Goal: Task Accomplishment & Management: Manage account settings

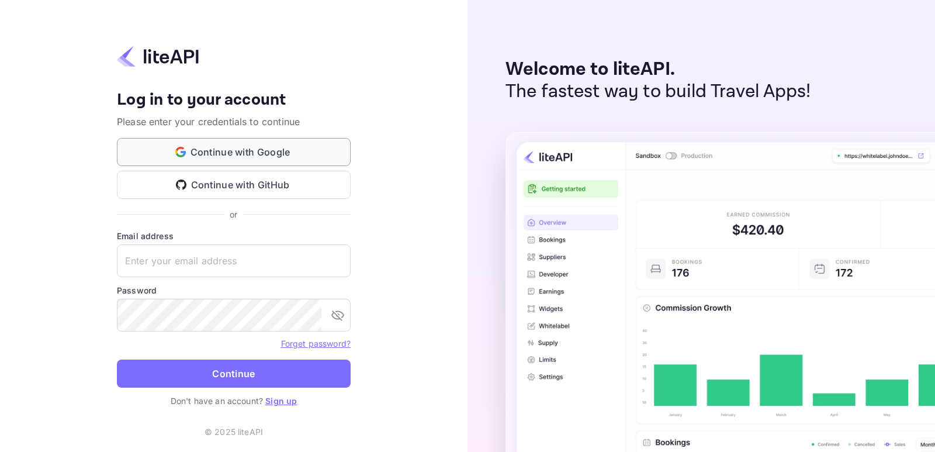
click at [247, 150] on button "Continue with Google" at bounding box center [234, 152] width 234 height 28
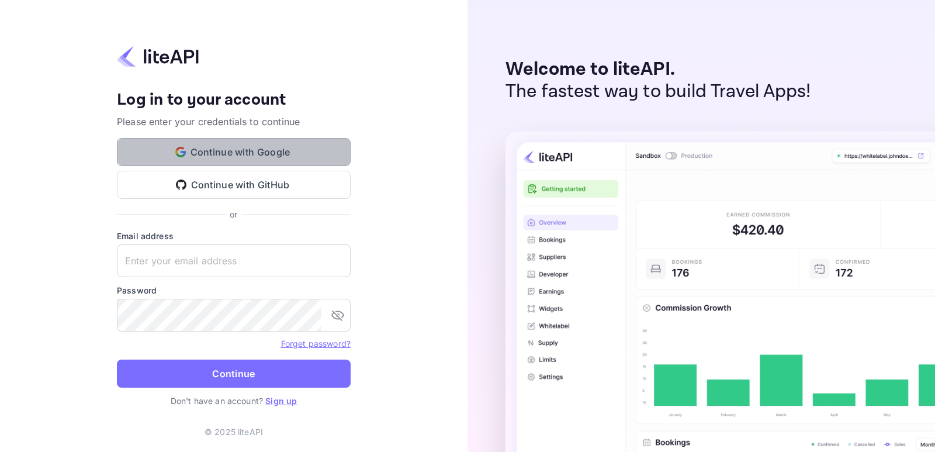
click at [218, 150] on button "Continue with Google" at bounding box center [234, 152] width 234 height 28
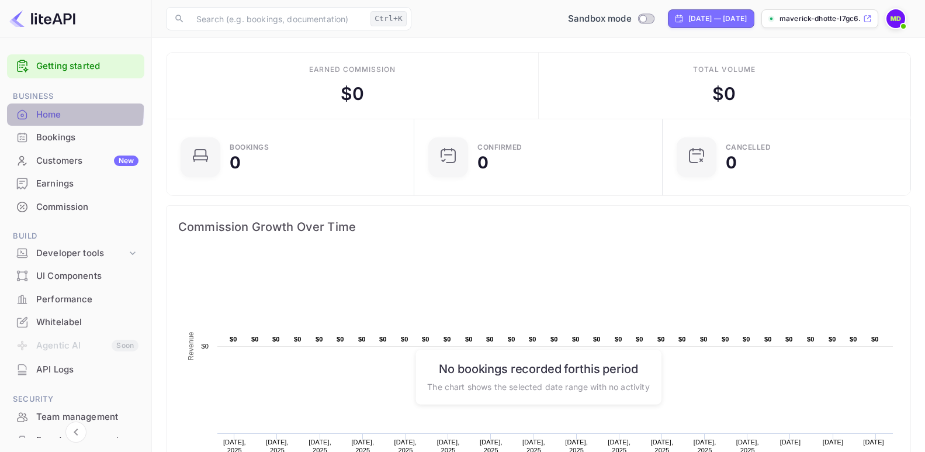
click at [34, 109] on div "Home" at bounding box center [75, 114] width 137 height 23
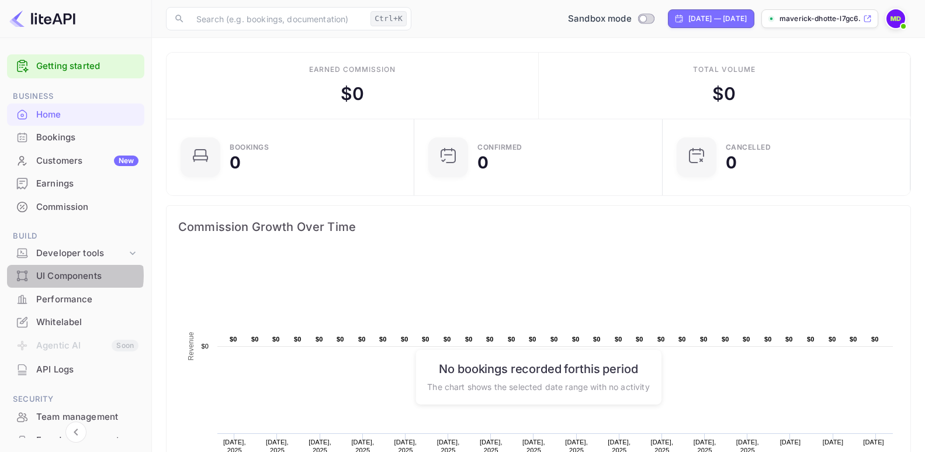
click at [67, 275] on div "UI Components" at bounding box center [87, 275] width 102 height 13
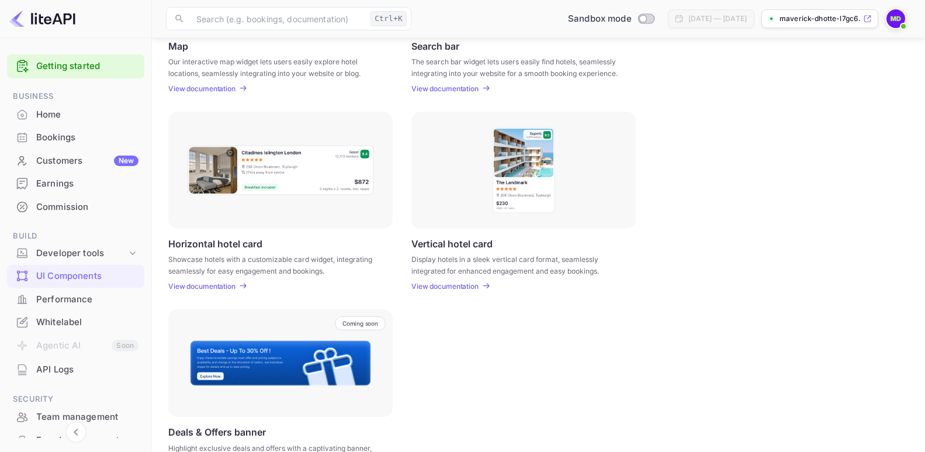
scroll to position [336, 0]
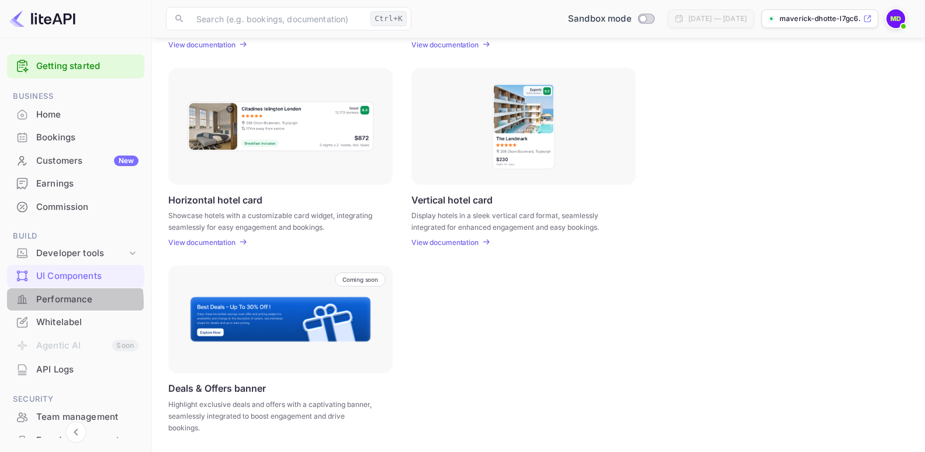
click at [52, 302] on div "Performance" at bounding box center [87, 299] width 102 height 13
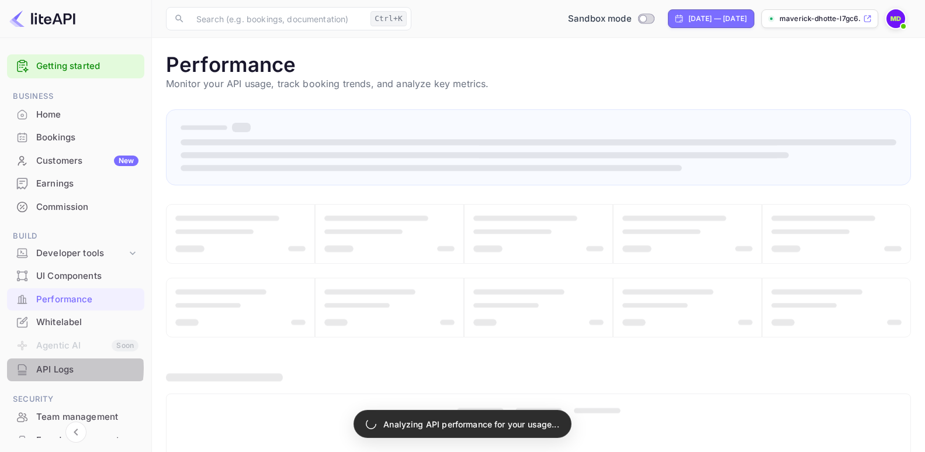
click at [50, 368] on div "API Logs" at bounding box center [87, 369] width 102 height 13
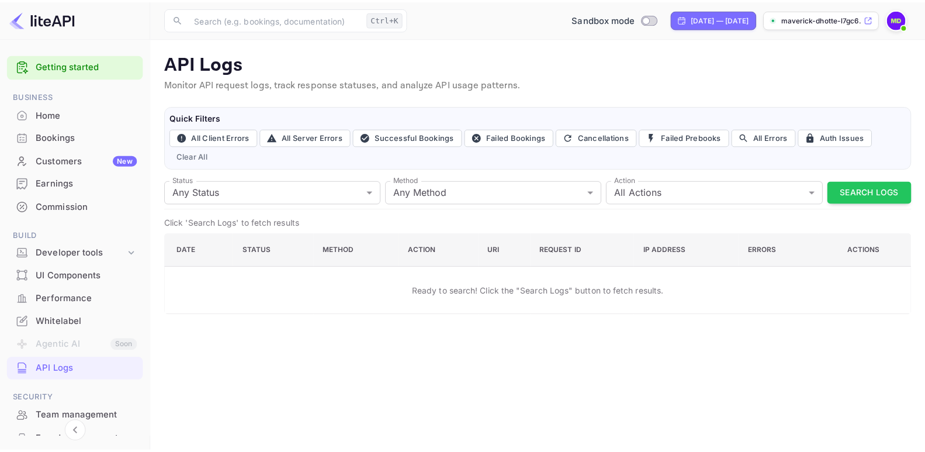
scroll to position [112, 0]
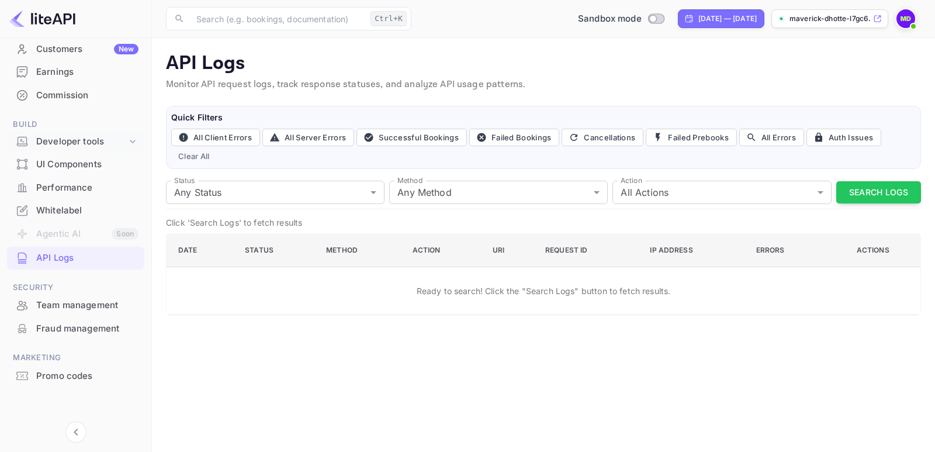
click at [63, 138] on div "Developer tools" at bounding box center [81, 141] width 91 height 13
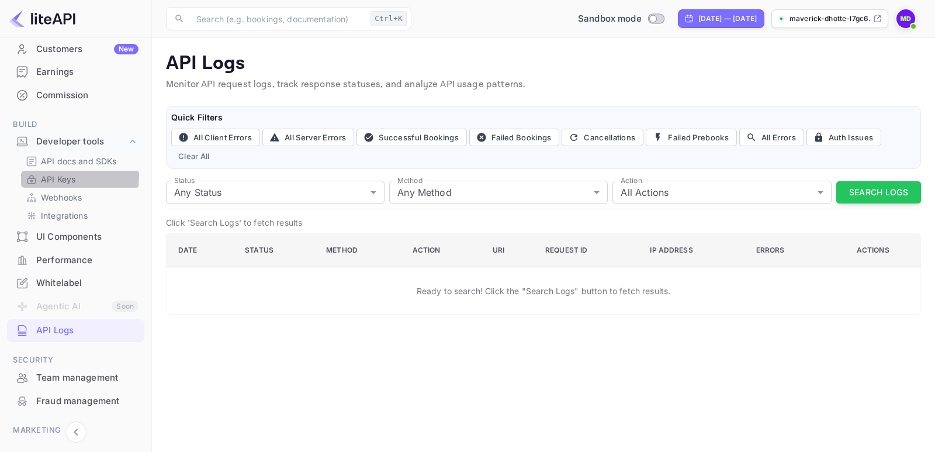
click at [56, 175] on p "API Keys" at bounding box center [58, 179] width 34 height 12
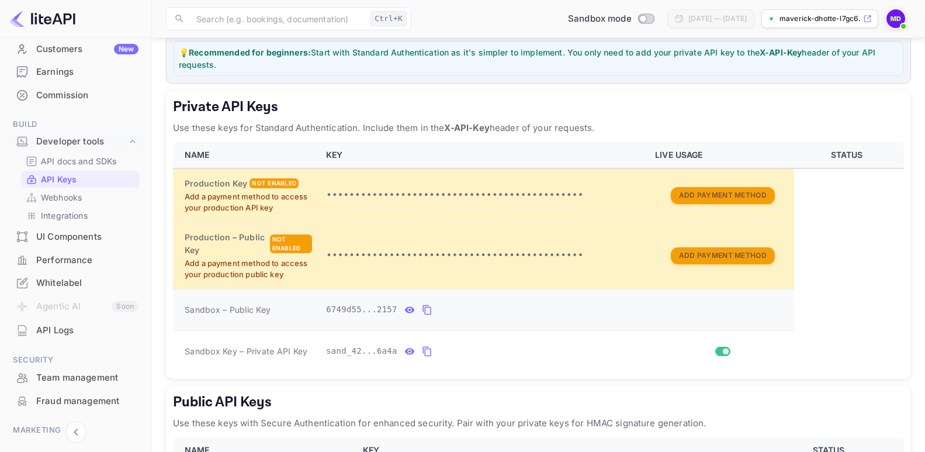
scroll to position [217, 0]
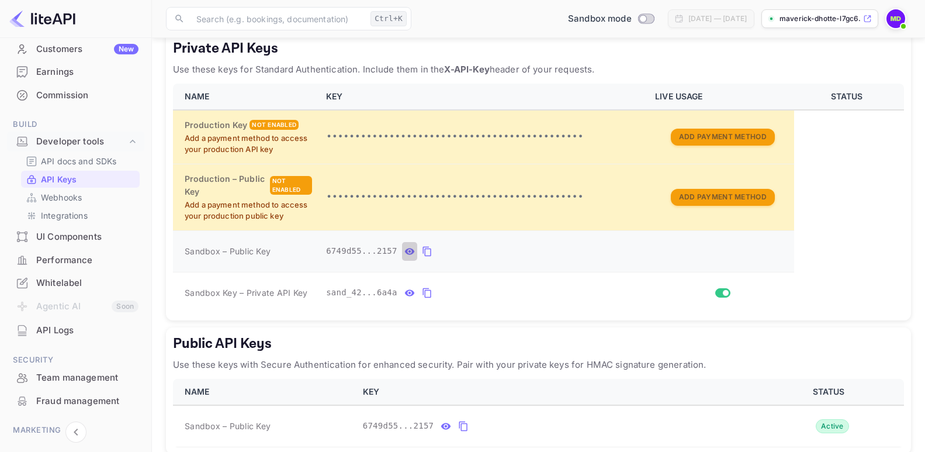
click at [404, 252] on icon "private api keys table" at bounding box center [409, 251] width 11 height 14
click at [533, 252] on icon "private api keys table" at bounding box center [538, 251] width 11 height 14
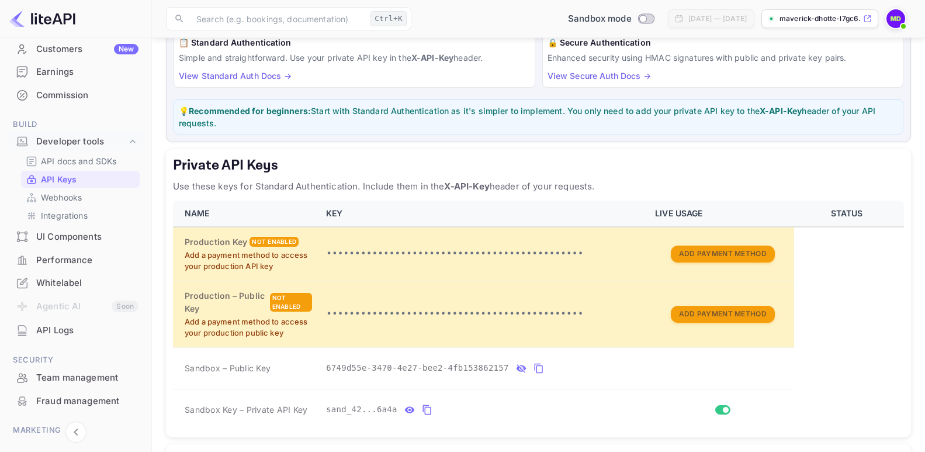
scroll to position [0, 0]
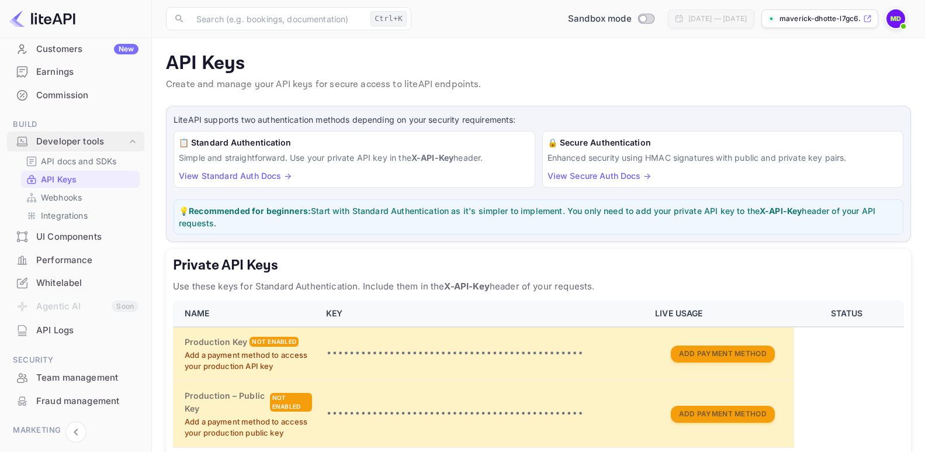
click at [65, 139] on div "Developer tools" at bounding box center [81, 141] width 91 height 13
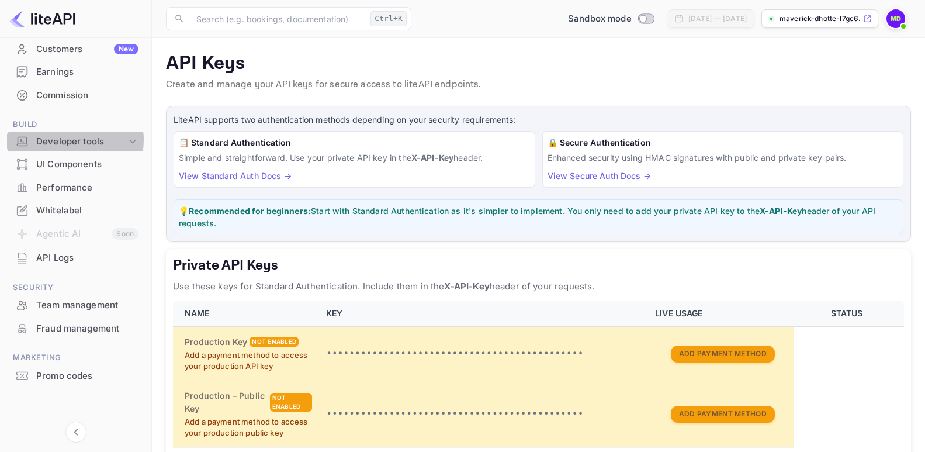
click at [65, 139] on div "Developer tools" at bounding box center [81, 141] width 91 height 13
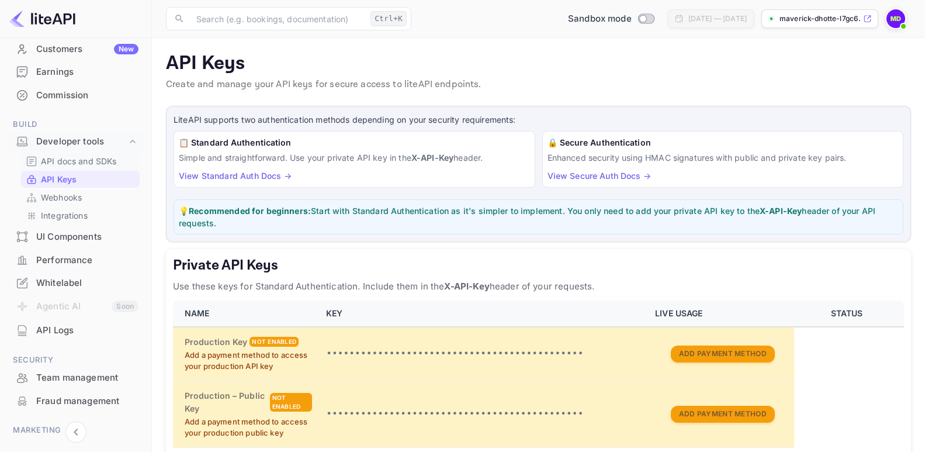
click at [65, 158] on p "API docs and SDKs" at bounding box center [79, 161] width 76 height 12
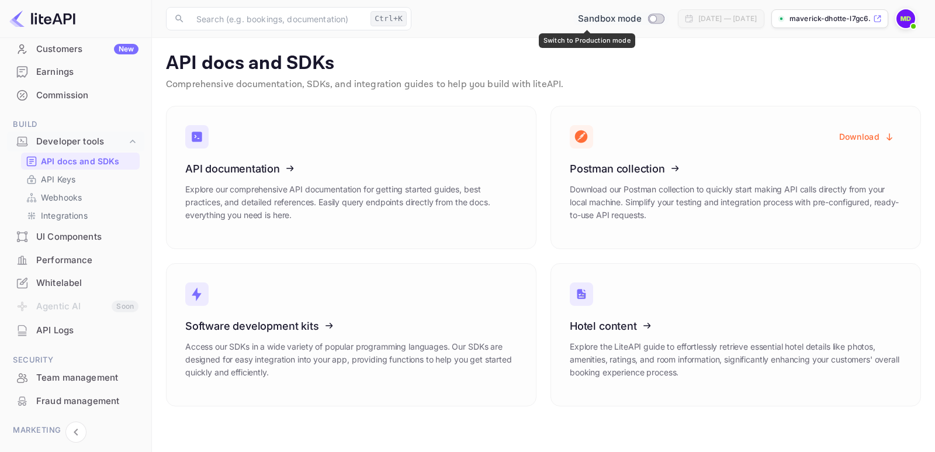
click at [641, 17] on input "Switch to Production mode" at bounding box center [652, 19] width 23 height 8
checkbox input "false"
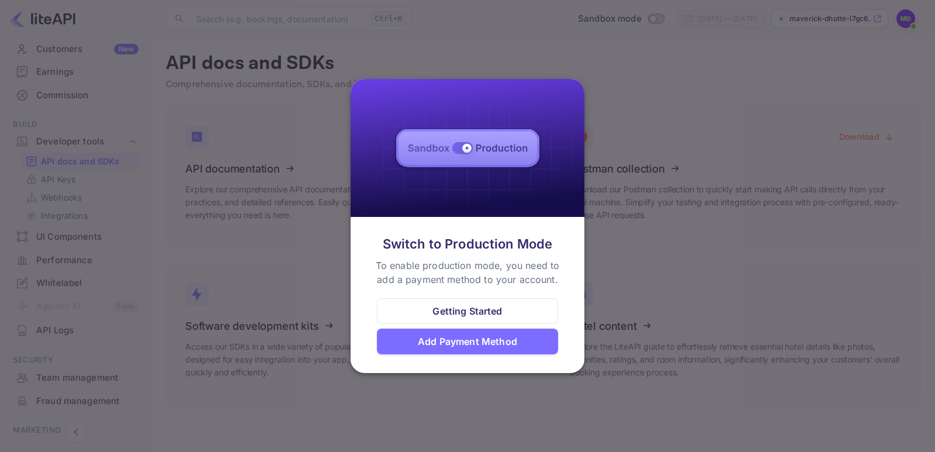
click at [602, 49] on div at bounding box center [467, 226] width 935 height 452
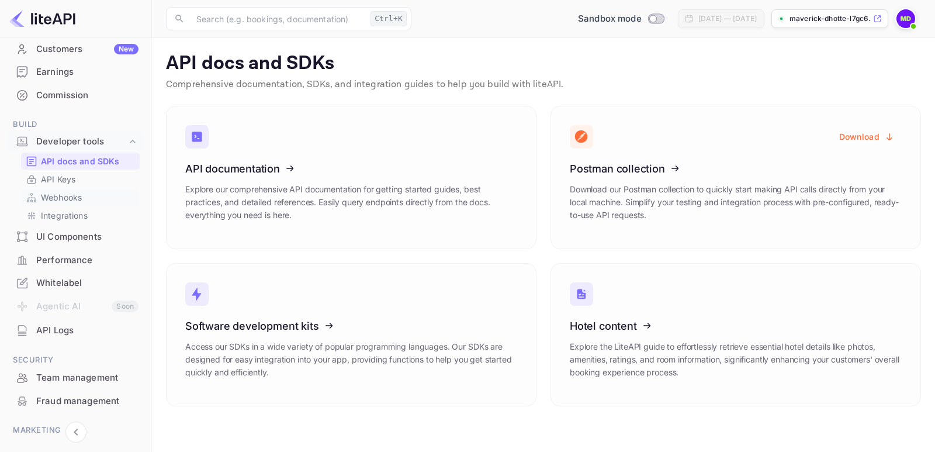
click at [66, 197] on p "Webhooks" at bounding box center [61, 197] width 41 height 12
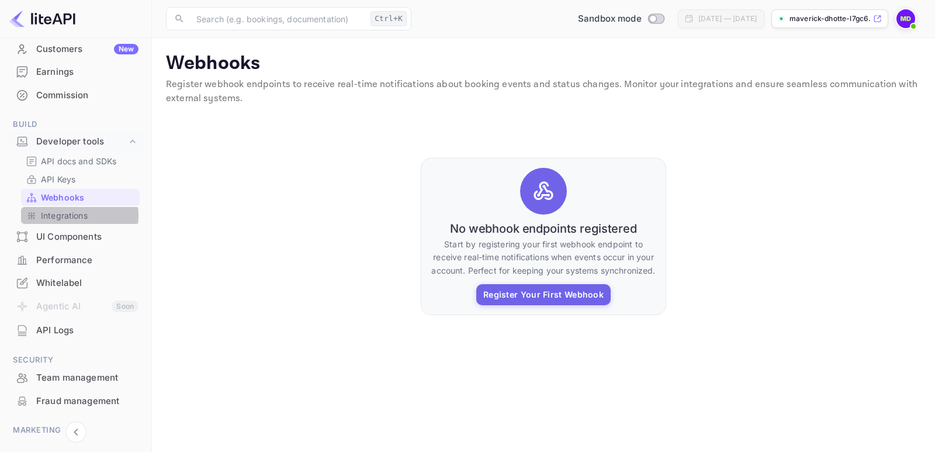
click at [61, 215] on p "Integrations" at bounding box center [64, 215] width 47 height 12
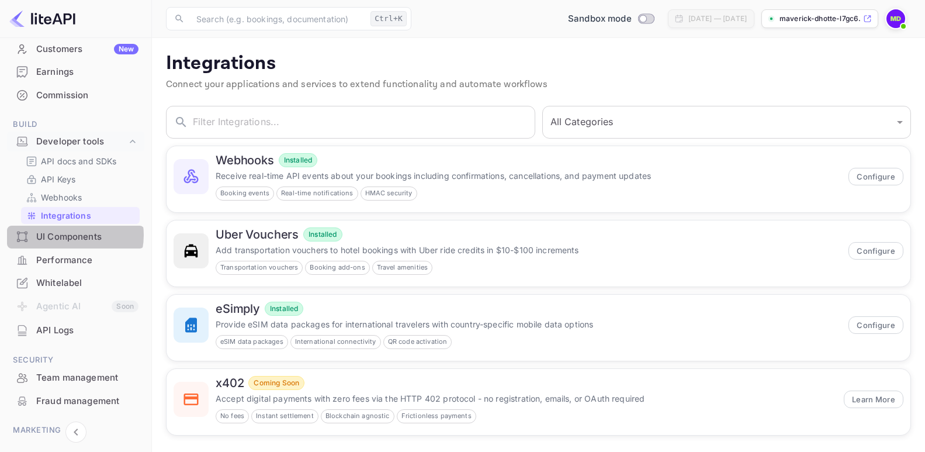
click at [68, 235] on div "UI Components" at bounding box center [87, 236] width 102 height 13
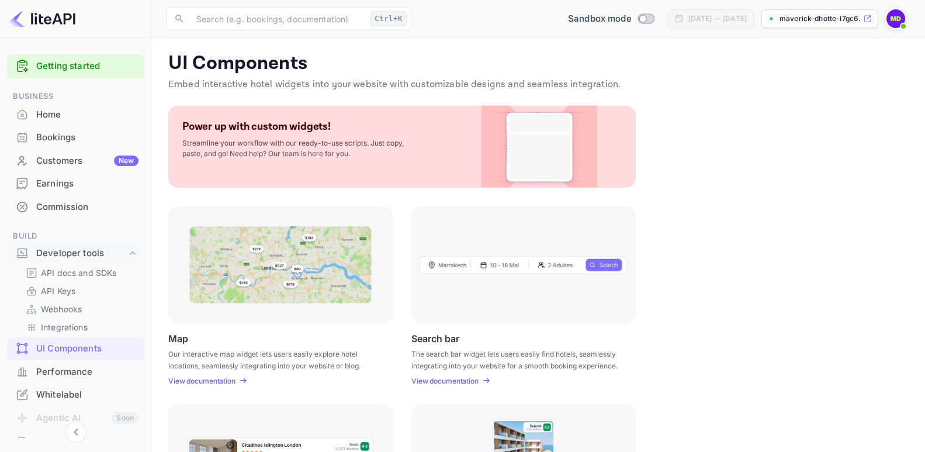
scroll to position [58, 0]
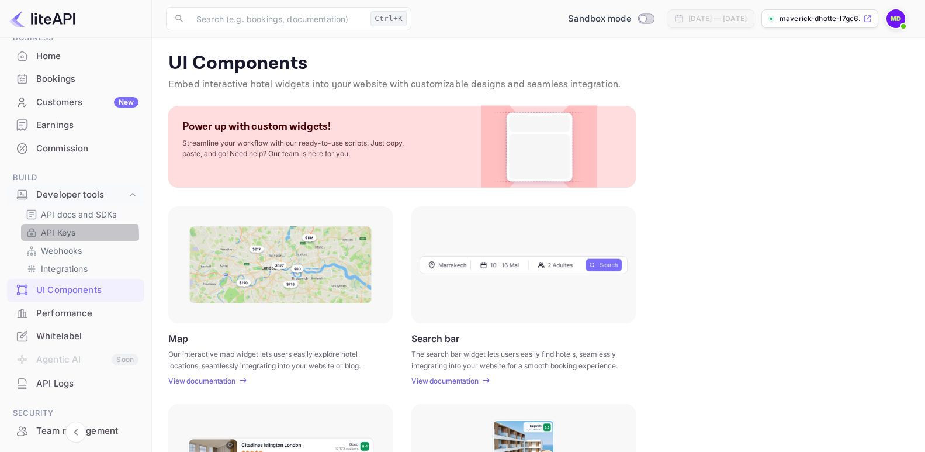
click at [58, 235] on p "API Keys" at bounding box center [58, 232] width 34 height 12
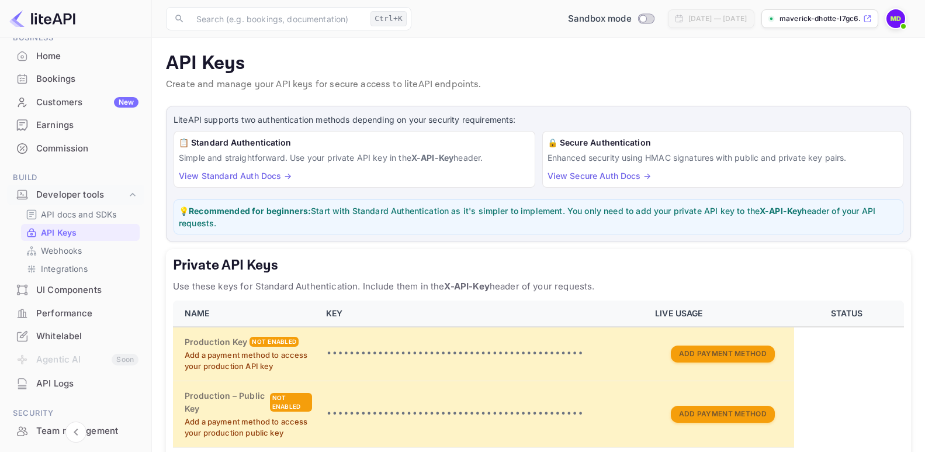
scroll to position [58, 0]
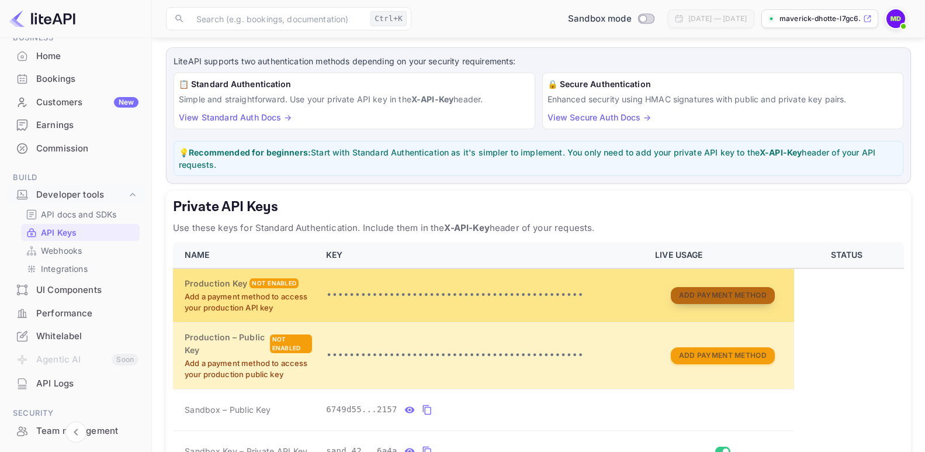
click at [748, 293] on button "Add Payment Method" at bounding box center [723, 295] width 104 height 17
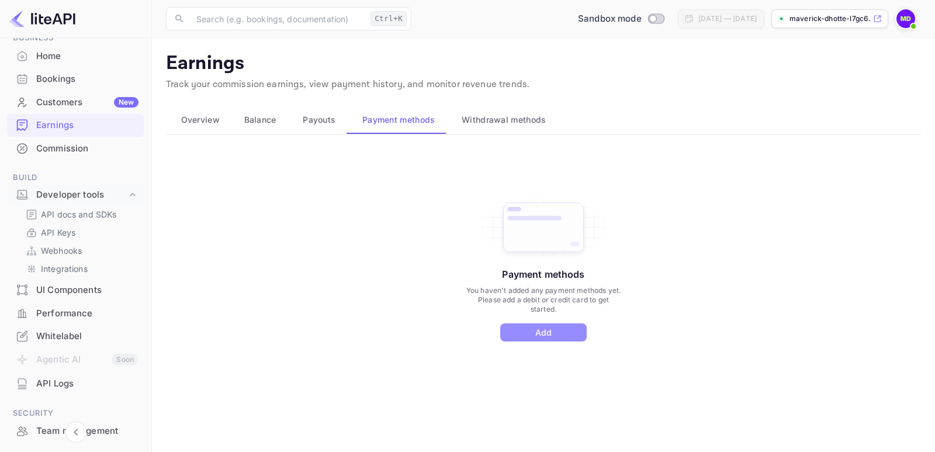
click at [540, 329] on button "Add" at bounding box center [543, 332] width 86 height 18
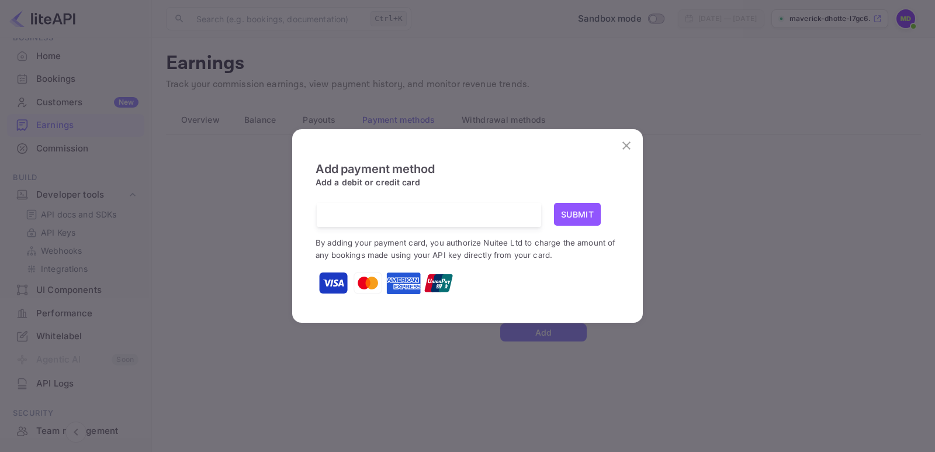
scroll to position [3, 0]
click at [432, 285] on img at bounding box center [438, 281] width 29 height 29
click at [404, 276] on img at bounding box center [403, 281] width 35 height 35
click at [360, 288] on img at bounding box center [367, 282] width 29 height 29
click at [336, 287] on img at bounding box center [332, 281] width 29 height 29
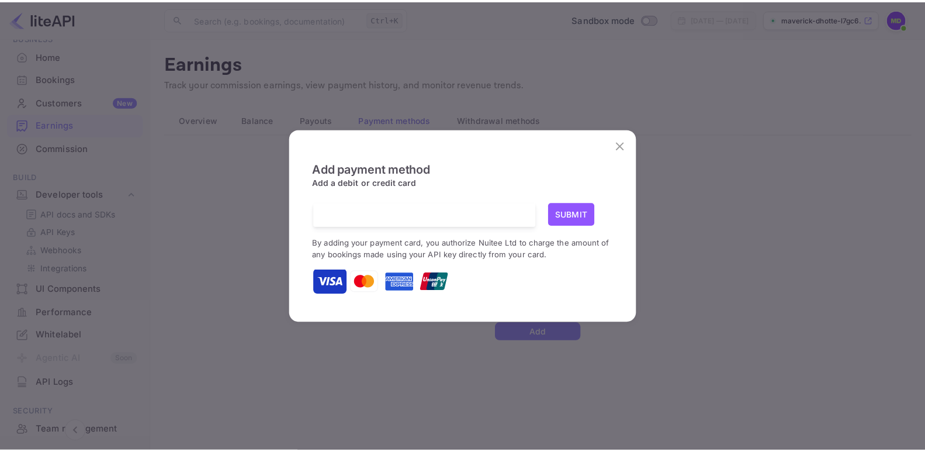
scroll to position [2, 0]
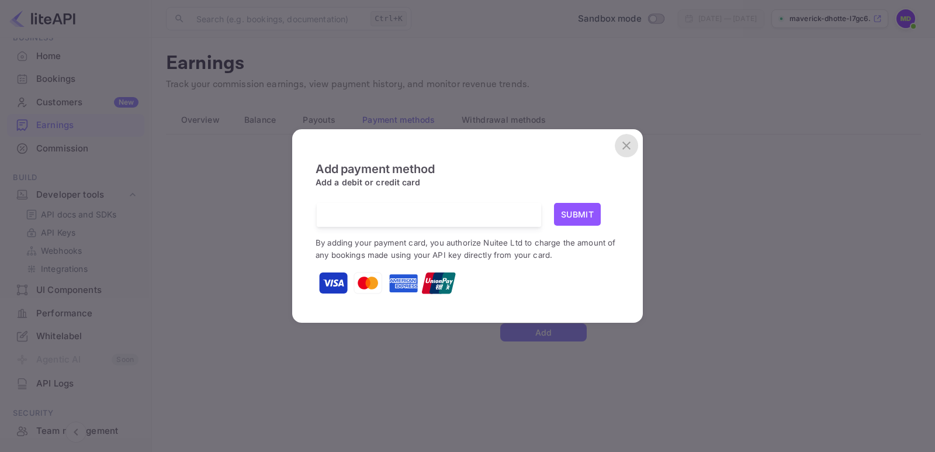
click at [628, 143] on icon "close" at bounding box center [626, 145] width 14 height 14
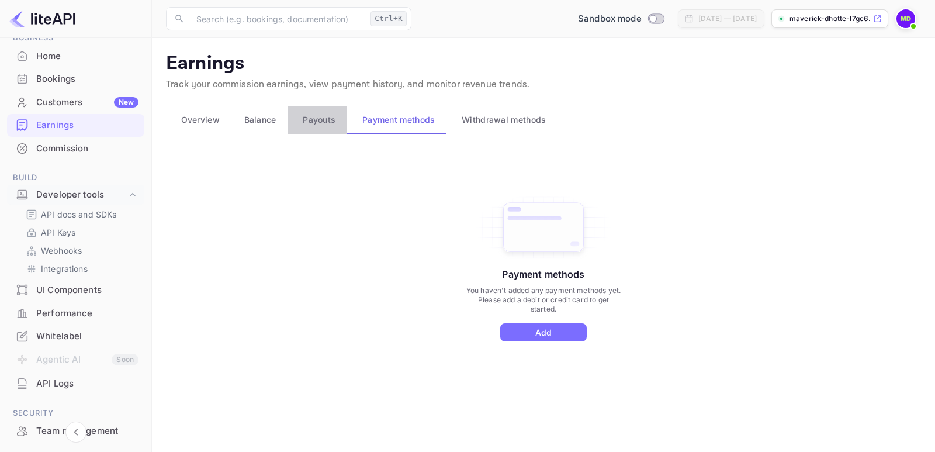
click at [318, 119] on span "Payouts" at bounding box center [319, 120] width 33 height 14
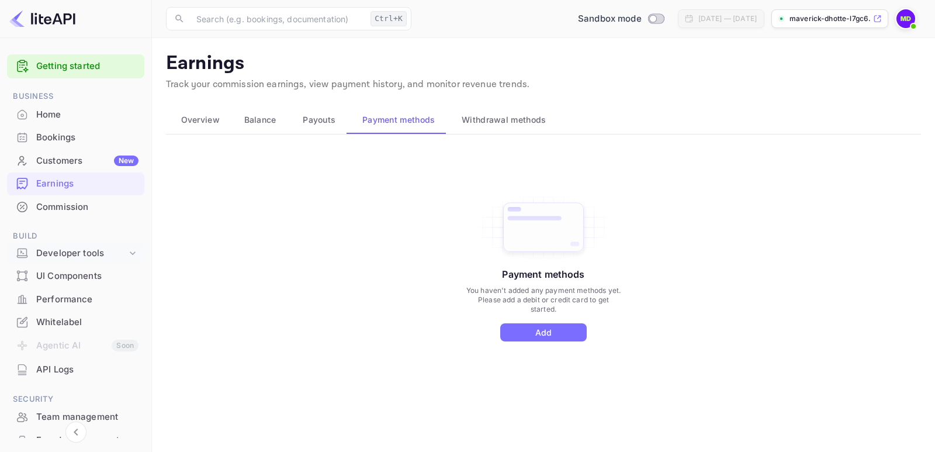
click at [70, 254] on div "Developer tools" at bounding box center [81, 253] width 91 height 13
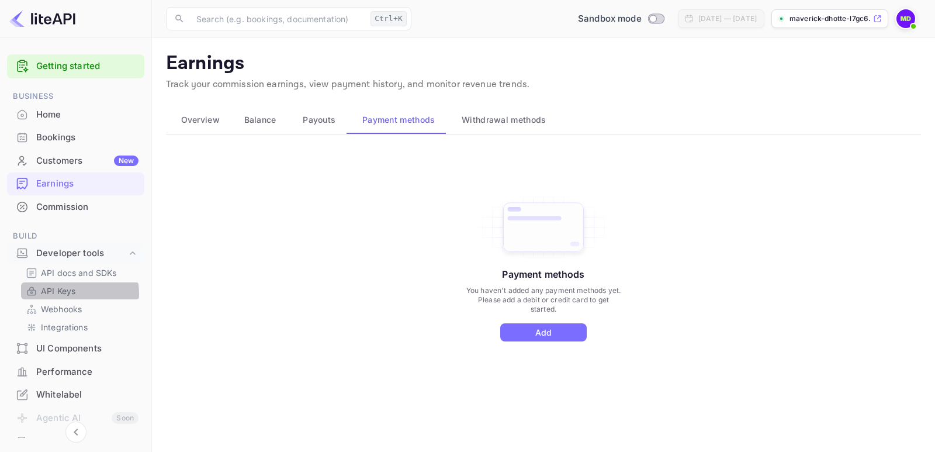
click at [58, 294] on p "API Keys" at bounding box center [58, 291] width 34 height 12
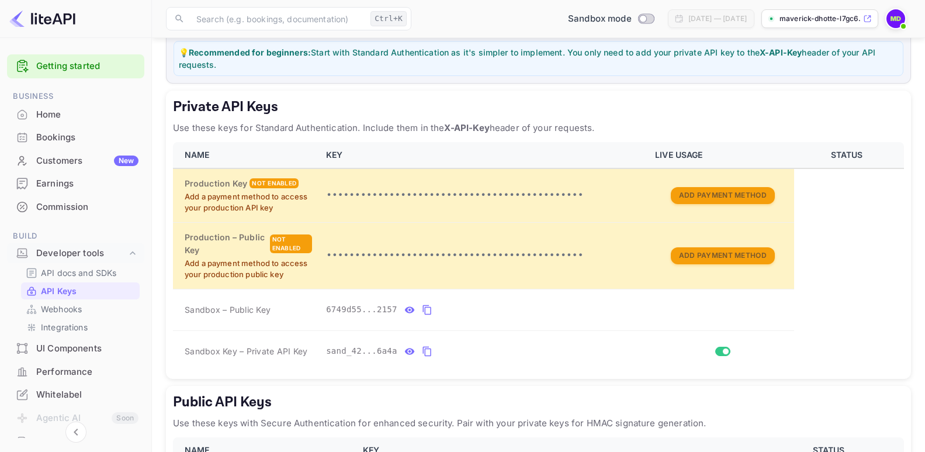
scroll to position [41, 0]
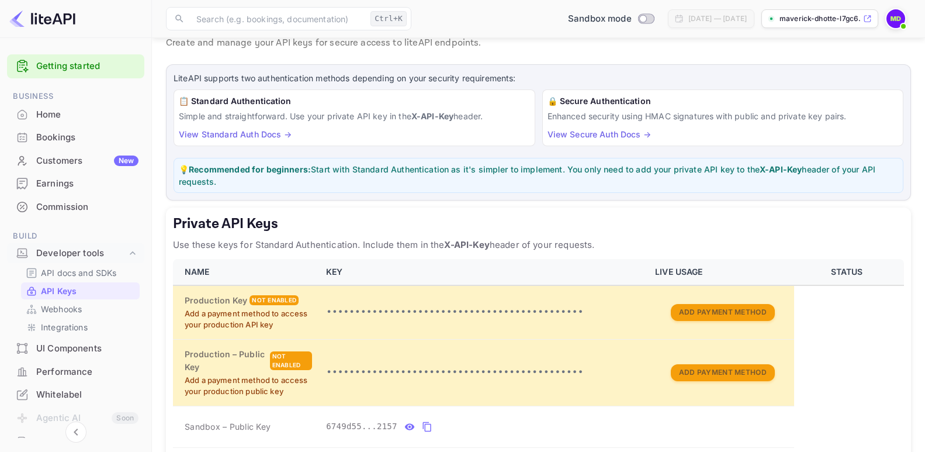
click at [868, 18] on icon at bounding box center [867, 19] width 9 height 8
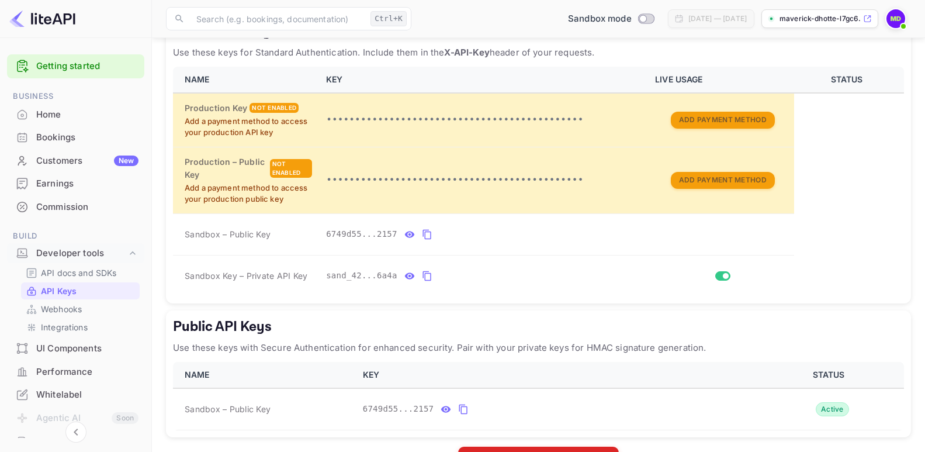
scroll to position [275, 0]
